Goal: Task Accomplishment & Management: Use online tool/utility

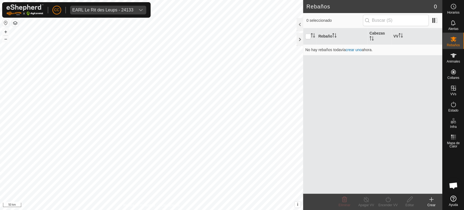
click at [6, 24] on button "button" at bounding box center [5, 23] width 7 height 7
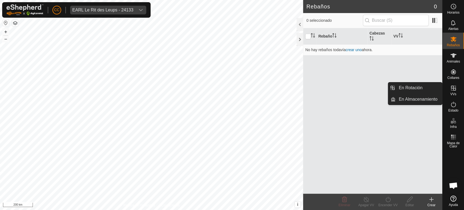
click at [460, 91] on div "VVs" at bounding box center [453, 90] width 21 height 16
click at [417, 82] on div "En Rotación En Almacenamiento" at bounding box center [415, 93] width 54 height 23
click at [417, 87] on link "En Rotación" at bounding box center [419, 87] width 46 height 11
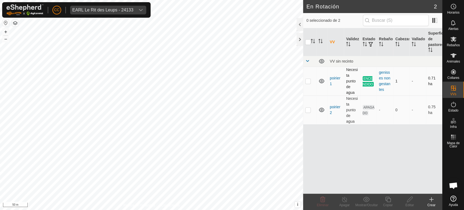
click at [307, 80] on p-checkbox at bounding box center [307, 81] width 5 height 4
checkbox input "true"
click at [311, 108] on td at bounding box center [309, 109] width 13 height 29
checkbox input "true"
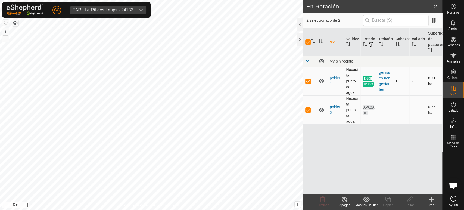
click at [308, 80] on p-checkbox at bounding box center [307, 81] width 5 height 4
checkbox input "false"
click at [311, 108] on p-checkbox at bounding box center [307, 110] width 5 height 4
checkbox input "false"
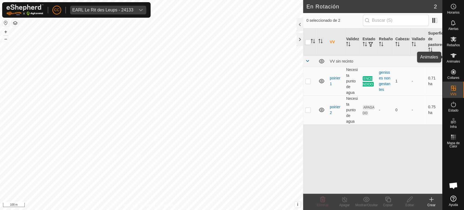
click at [455, 54] on icon at bounding box center [453, 55] width 7 height 7
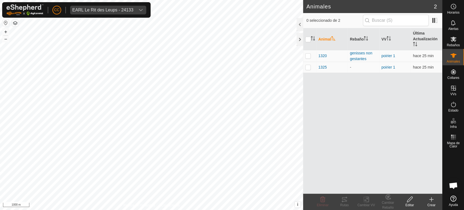
click at [7, 24] on button "button" at bounding box center [5, 23] width 7 height 7
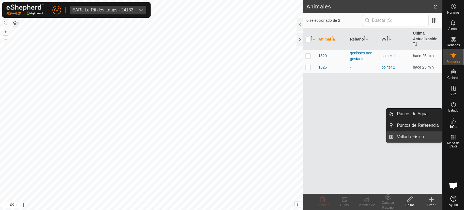
click at [411, 137] on link "Vallado Físico" at bounding box center [418, 136] width 48 height 11
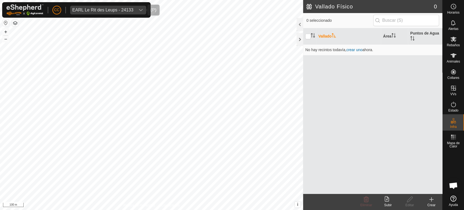
click at [82, 8] on div "EARL Le Rit des Leups - 24133" at bounding box center [102, 10] width 61 height 4
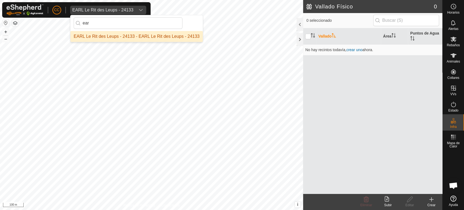
type input "ear"
click at [138, 39] on li "EARL Le Rit des Leups - 24133 - EARL Le Rit des Leups - 24133" at bounding box center [136, 36] width 132 height 11
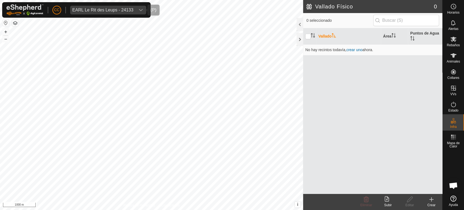
click at [108, 8] on div "EARL Le Rit des Leups - 24133" at bounding box center [102, 10] width 61 height 4
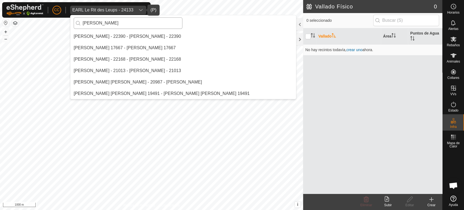
scroll to position [285, 0]
type input "j"
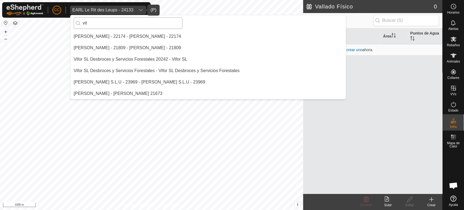
scroll to position [0, 0]
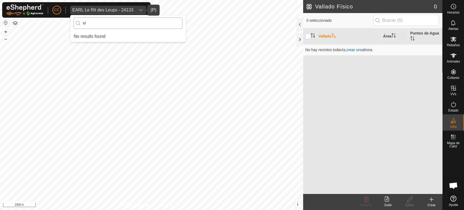
type input "v"
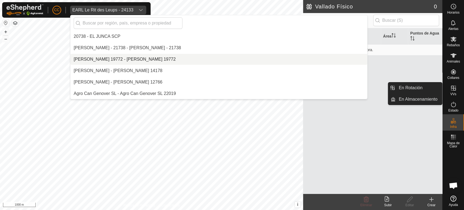
click at [452, 95] on span "VVs" at bounding box center [453, 93] width 6 height 3
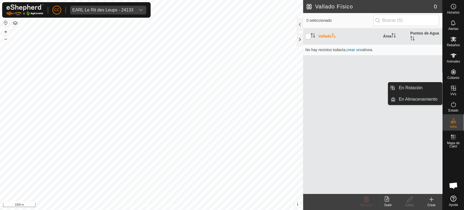
click at [425, 93] on ul "En Rotación En Almacenamiento" at bounding box center [415, 93] width 54 height 22
click at [423, 91] on link "En Rotación" at bounding box center [419, 87] width 46 height 11
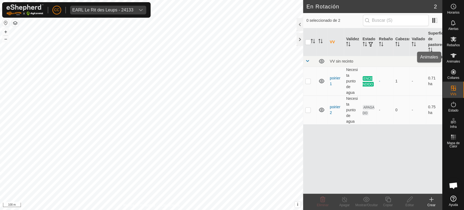
click at [450, 57] on icon at bounding box center [453, 55] width 7 height 7
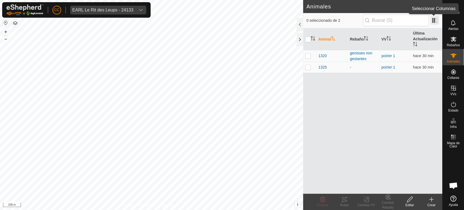
click at [438, 22] on span at bounding box center [434, 20] width 9 height 9
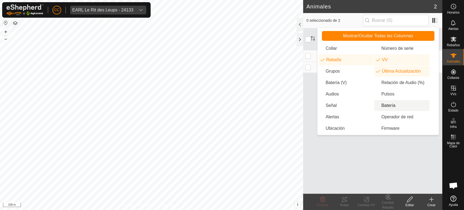
click at [389, 104] on li "Batería" at bounding box center [401, 105] width 55 height 11
click at [363, 144] on div "Animal Rebaño VV Última Actualización Batería 1320 genisses non gestantes poiri…" at bounding box center [372, 110] width 139 height 165
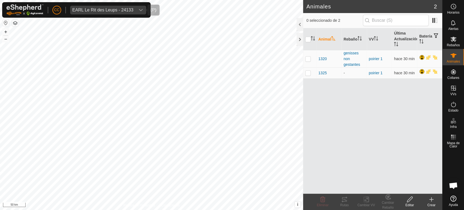
click at [92, 13] on span "EARL Le Rit des Leups - 24133" at bounding box center [102, 10] width 65 height 9
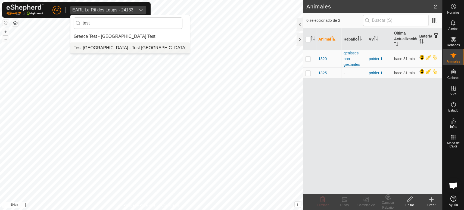
type input "test"
click at [102, 51] on li "Test [GEOGRAPHIC_DATA] - Test [GEOGRAPHIC_DATA]" at bounding box center [129, 47] width 119 height 11
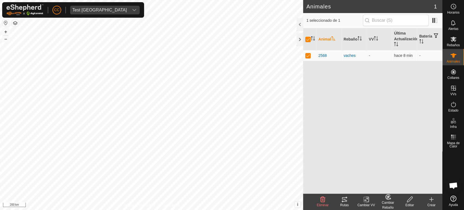
click at [347, 203] on div "Rutas" at bounding box center [345, 205] width 22 height 5
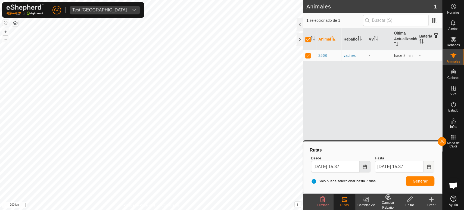
click at [370, 170] on button "Choose Date" at bounding box center [365, 166] width 11 height 11
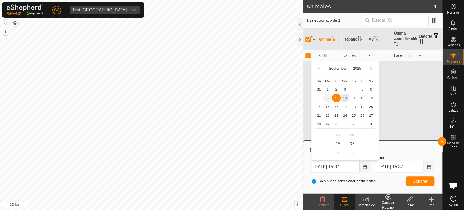
click at [326, 96] on span "8" at bounding box center [327, 98] width 9 height 9
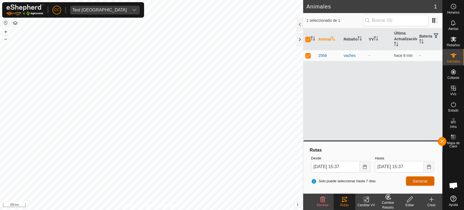
click at [409, 180] on button "Generar" at bounding box center [420, 181] width 29 height 10
click at [366, 168] on icon "Choose Date" at bounding box center [365, 166] width 4 height 4
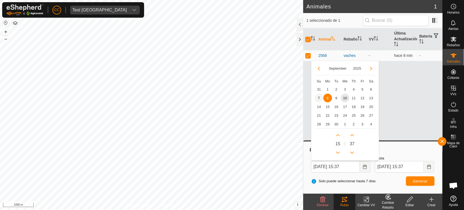
click at [320, 96] on span "7" at bounding box center [319, 98] width 9 height 9
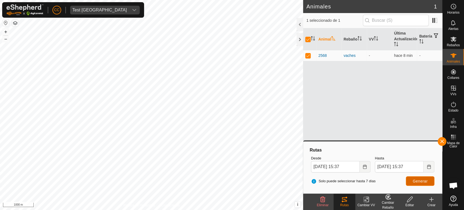
click at [417, 181] on span "Generar" at bounding box center [420, 181] width 15 height 4
click at [362, 166] on button "Choose Date" at bounding box center [365, 166] width 11 height 11
click at [363, 167] on icon "Choose Date" at bounding box center [365, 166] width 4 height 4
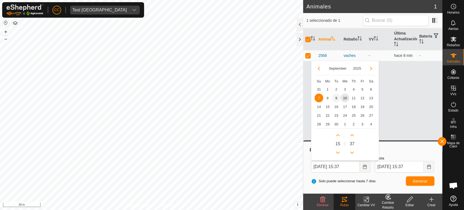
click at [334, 97] on span "9" at bounding box center [336, 98] width 9 height 9
type input "09 Sep, 2025 15:37"
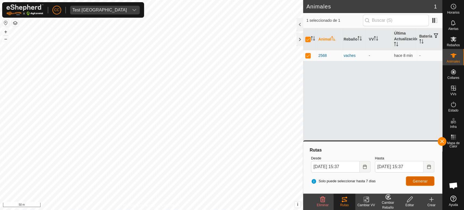
click at [418, 181] on span "Generar" at bounding box center [420, 181] width 15 height 4
